Goal: Transaction & Acquisition: Purchase product/service

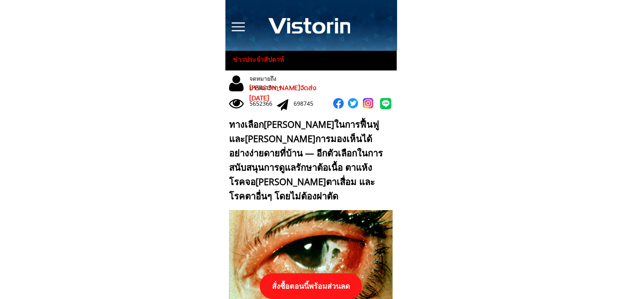
click at [308, 286] on p "สั่งซื้อตอนนี้พร้อมส่วนลด" at bounding box center [311, 286] width 102 height 26
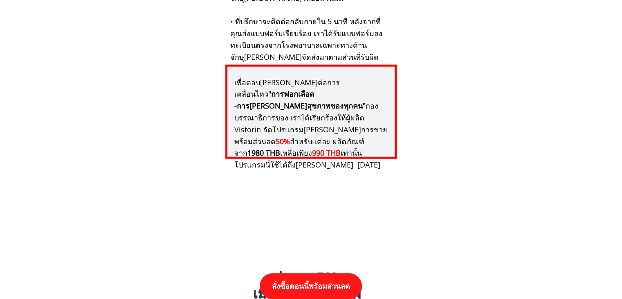
scroll to position [8494, 0]
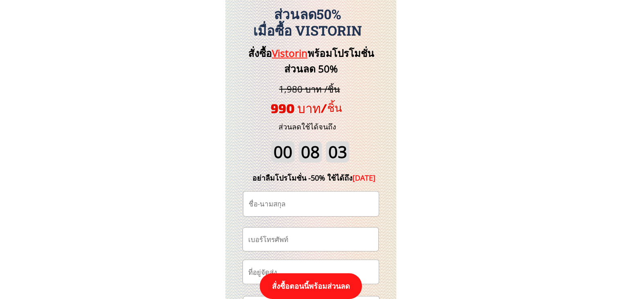
click at [317, 236] on input "tel" at bounding box center [310, 238] width 129 height 23
paste input "0894569539"
type input "0894569539"
click at [283, 205] on input "text" at bounding box center [311, 203] width 129 height 25
drag, startPoint x: 267, startPoint y: 200, endPoint x: 245, endPoint y: 201, distance: 21.7
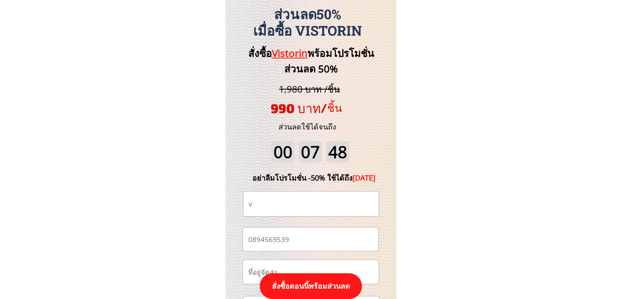
click at [245, 201] on div "v" at bounding box center [310, 203] width 135 height 25
paste input "[PERSON_NAME]"
type input "[PERSON_NAME]"
click at [310, 282] on p "สั่งซื้อตอนนี้พร้อมส่วนลด" at bounding box center [311, 286] width 102 height 26
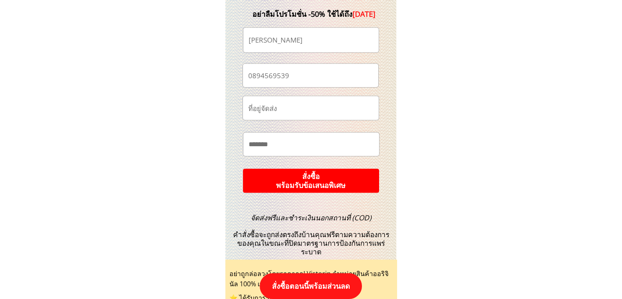
click at [318, 178] on p "สั่งซื้อ พร้อมรับข้อเสนอพิเศษ" at bounding box center [311, 181] width 138 height 25
